Goal: Information Seeking & Learning: Learn about a topic

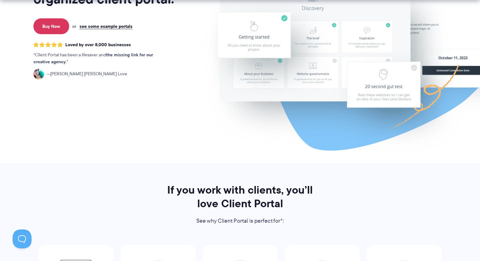
scroll to position [316, 0]
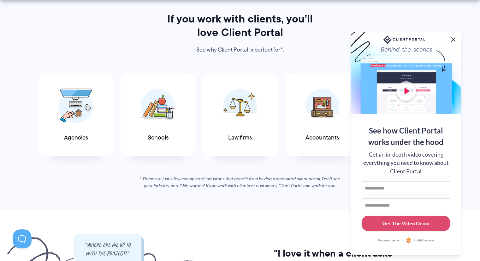
click at [454, 36] on button at bounding box center [454, 40] width 8 height 8
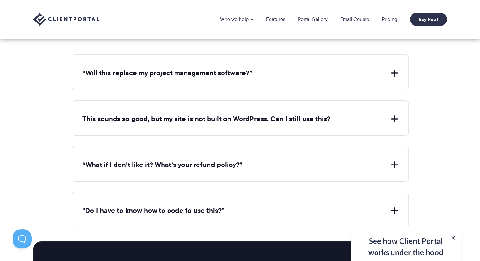
scroll to position [2274, 0]
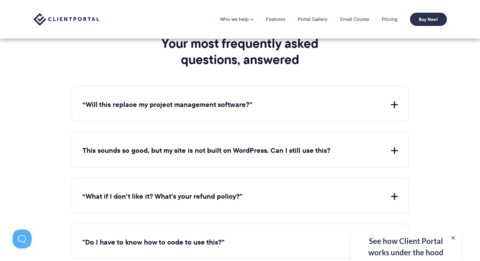
click at [392, 146] on button "This sounds so good, but my site is not built on WordPress. Can I still use thi…" at bounding box center [240, 151] width 316 height 10
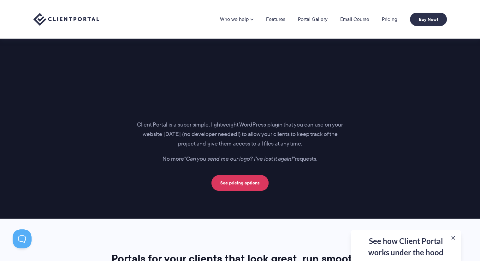
scroll to position [695, 0]
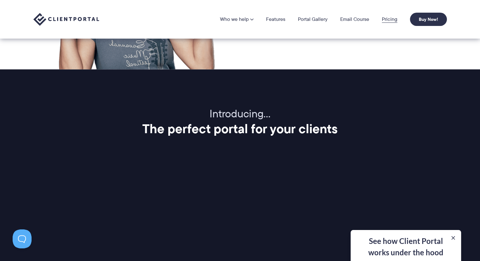
click at [391, 18] on link "Pricing" at bounding box center [389, 19] width 15 height 5
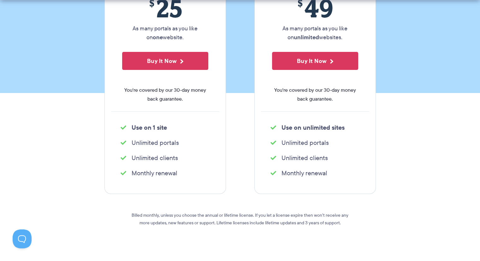
scroll to position [158, 0]
